Goal: Information Seeking & Learning: Learn about a topic

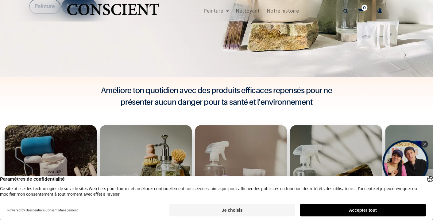
scroll to position [184, 0]
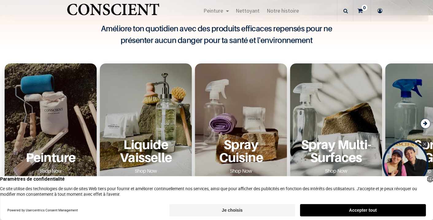
click at [42, 158] on p "Peinture" at bounding box center [50, 157] width 77 height 13
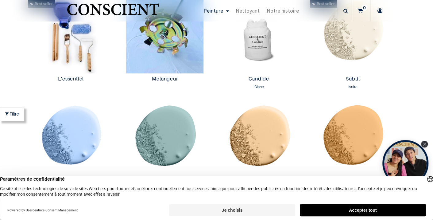
scroll to position [307, 0]
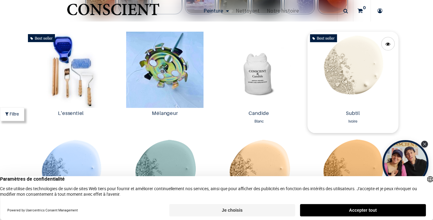
click at [344, 71] on img at bounding box center [353, 70] width 91 height 76
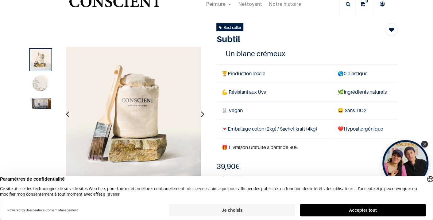
scroll to position [30, 0]
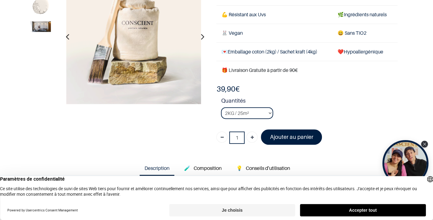
scroll to position [61, 0]
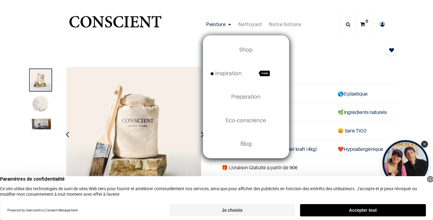
click at [217, 24] on span "Peinture" at bounding box center [216, 24] width 20 height 7
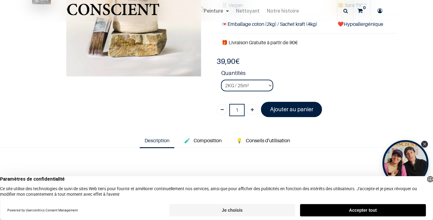
scroll to position [92, 0]
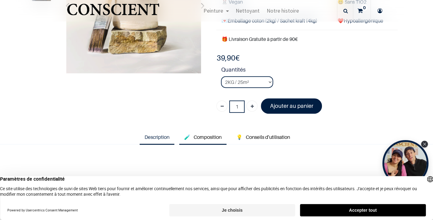
click at [206, 137] on span "Composition" at bounding box center [208, 137] width 28 height 6
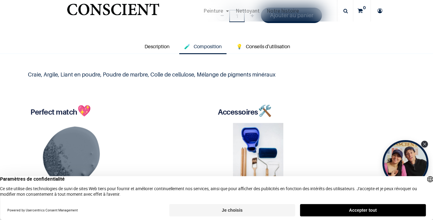
scroll to position [184, 0]
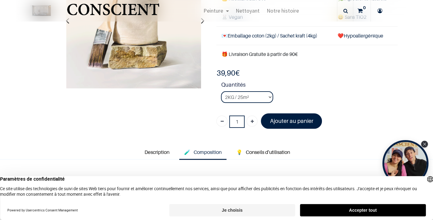
scroll to position [61, 0]
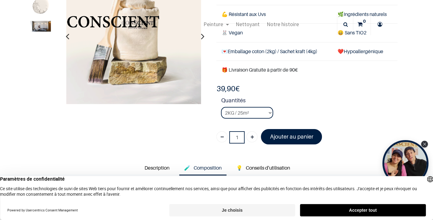
scroll to position [92, 0]
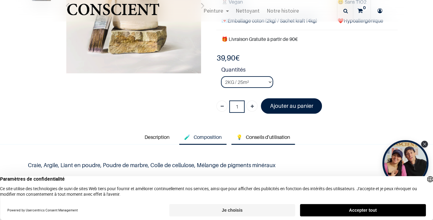
click at [265, 134] on span "Conseils d'utilisation" at bounding box center [268, 137] width 44 height 6
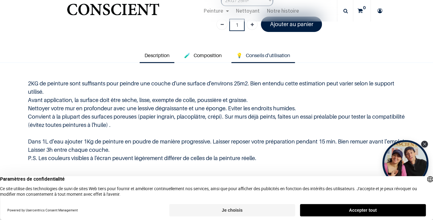
scroll to position [184, 0]
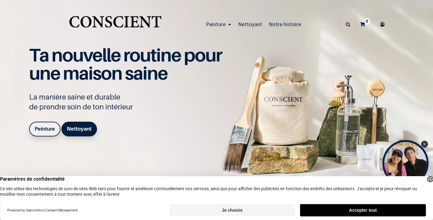
click at [284, 24] on span "Notre histoire" at bounding box center [285, 24] width 32 height 7
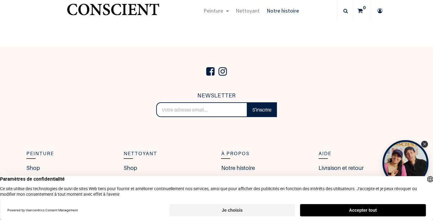
scroll to position [1110, 0]
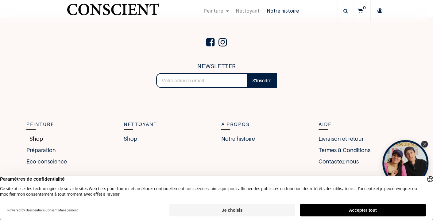
click at [34, 137] on link "Shop" at bounding box center [34, 138] width 17 height 8
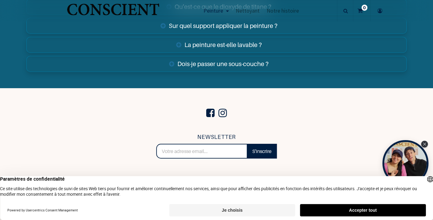
scroll to position [2273, 0]
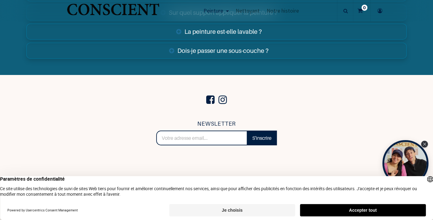
click at [201, 49] on link "Dois-je passer une sous-couche ?" at bounding box center [216, 51] width 381 height 16
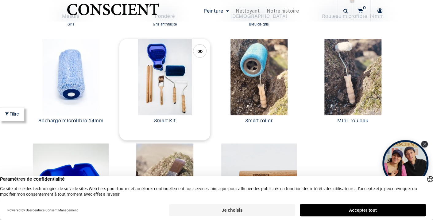
scroll to position [1105, 0]
